Goal: Task Accomplishment & Management: Complete application form

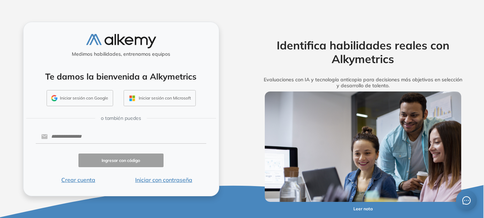
click at [68, 95] on button "Iniciar sesión con Google" at bounding box center [80, 98] width 67 height 16
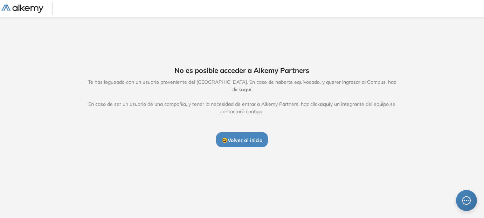
click at [252, 138] on span "🤓 Volver al inicio" at bounding box center [242, 140] width 41 height 6
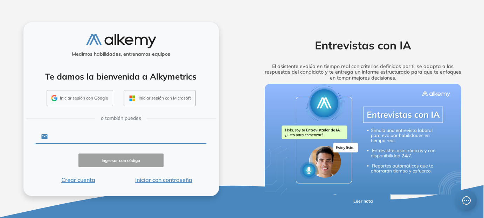
click at [92, 137] on input "text" at bounding box center [127, 136] width 159 height 13
click at [63, 141] on input "text" at bounding box center [127, 136] width 159 height 13
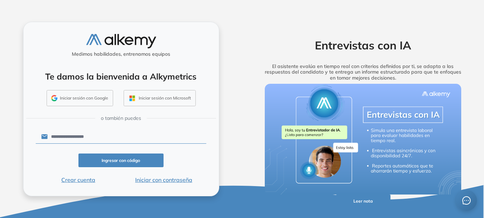
type input "**********"
click at [117, 155] on button "Ingresar con código" at bounding box center [120, 160] width 85 height 14
